Goal: Transaction & Acquisition: Purchase product/service

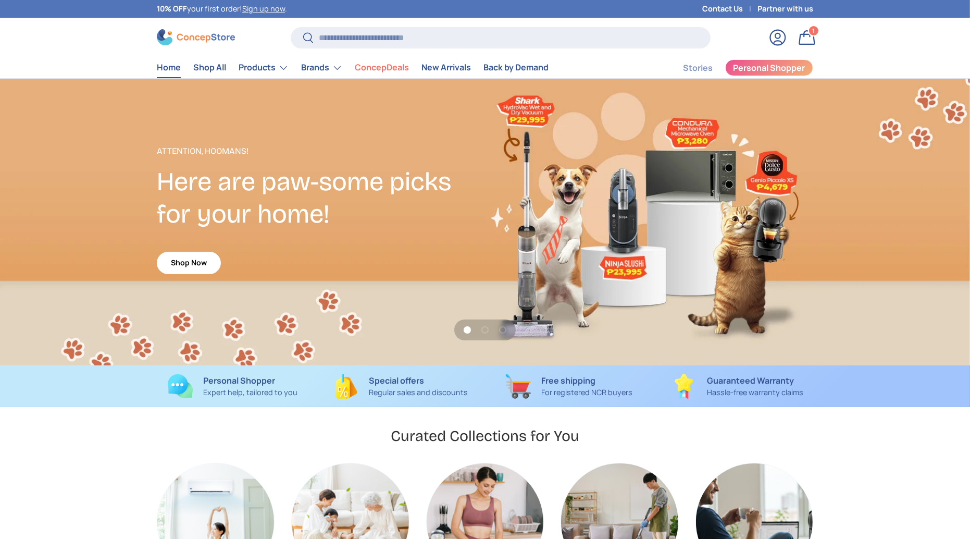
scroll to position [2694, 4260]
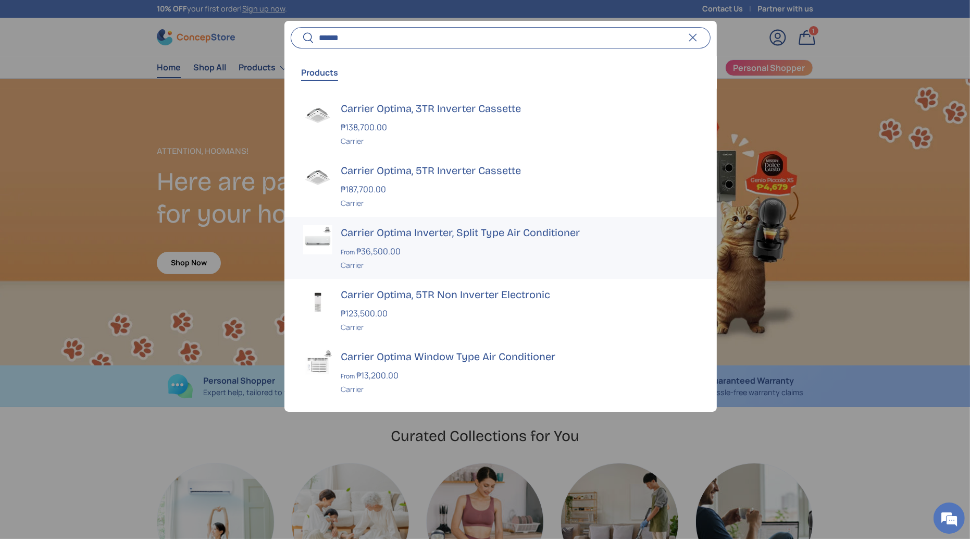
type input "******"
click at [490, 231] on h3 "Carrier Optima Inverter, Split Type Air Conditioner" at bounding box center [519, 232] width 357 height 15
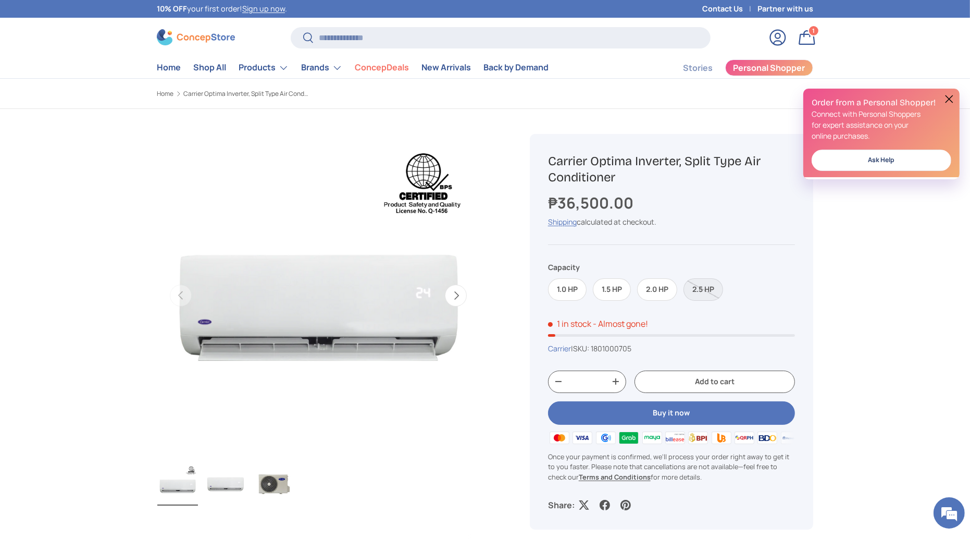
click at [227, 500] on img "Gallery Viewer" at bounding box center [225, 485] width 41 height 42
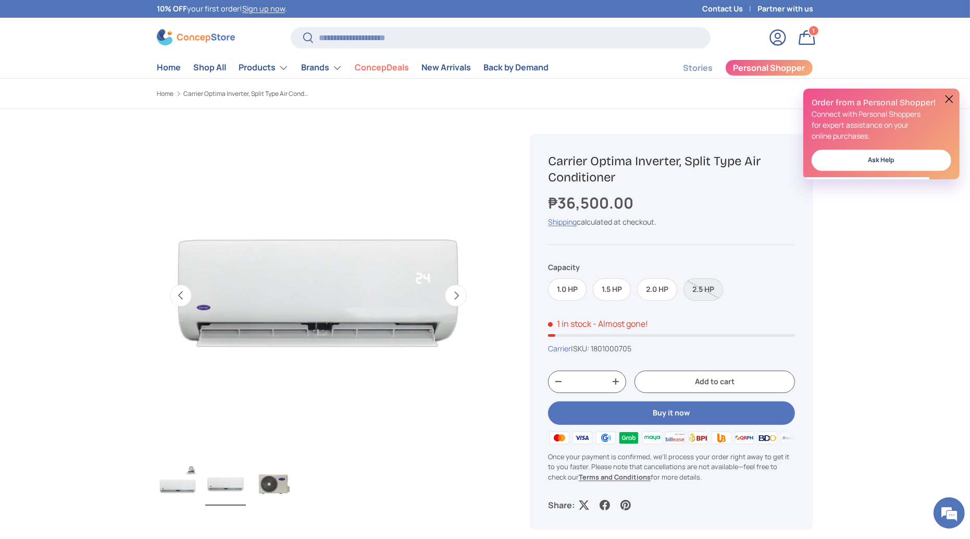
click at [169, 488] on img "Gallery Viewer" at bounding box center [177, 485] width 41 height 42
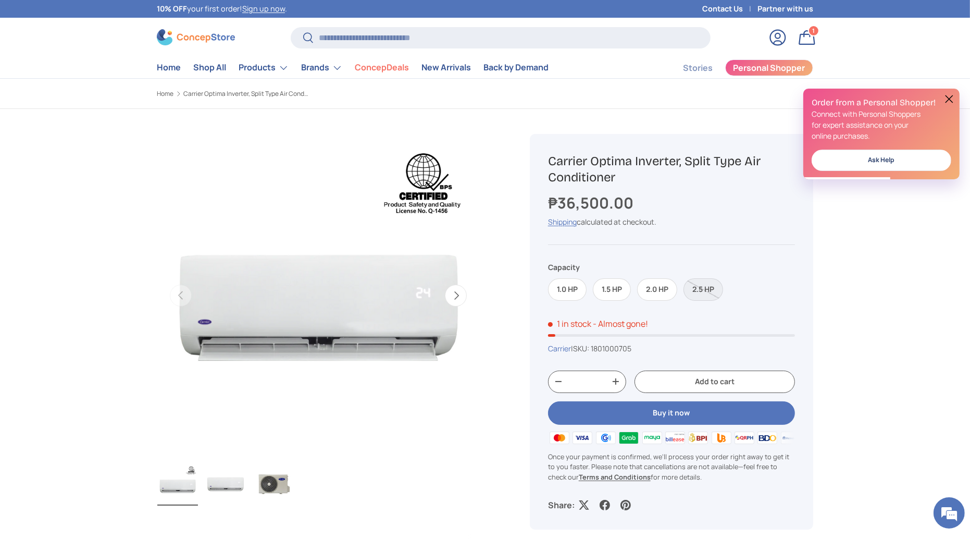
scroll to position [0, 0]
